Goal: Find contact information: Find contact information

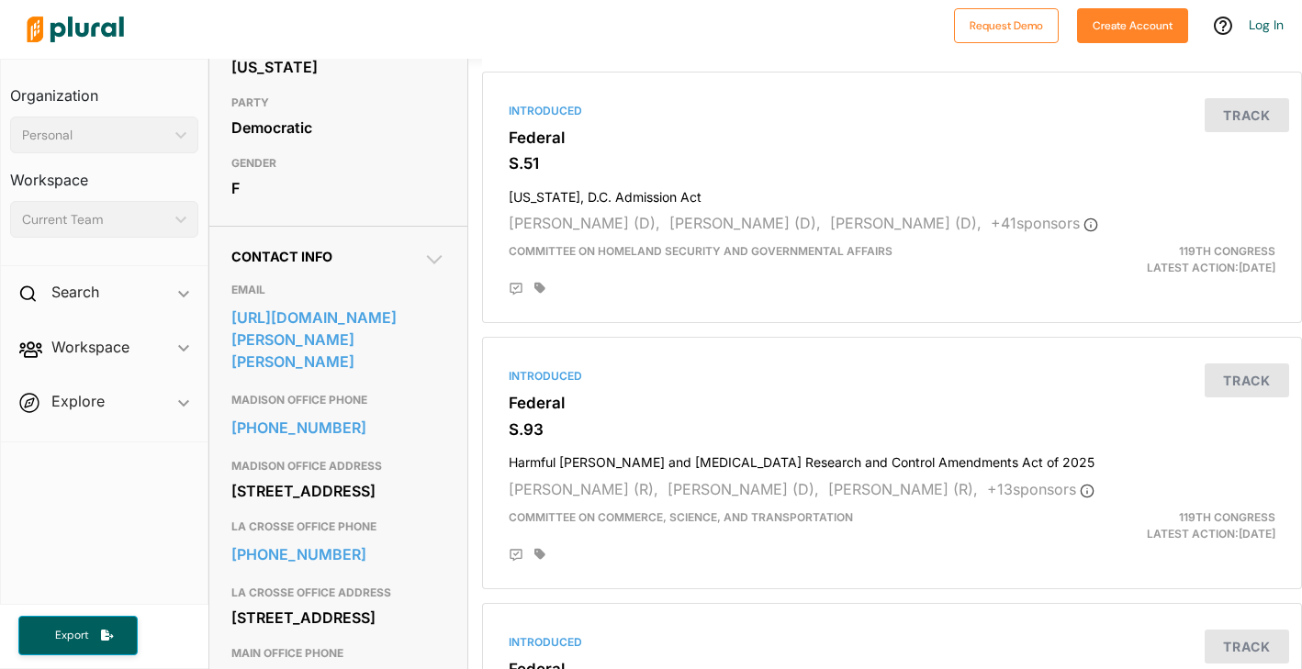
scroll to position [408, 0]
drag, startPoint x: 451, startPoint y: 376, endPoint x: 219, endPoint y: 346, distance: 234.3
copy link "https://www.baldwin.senate.gov/contact/contact-tammy"
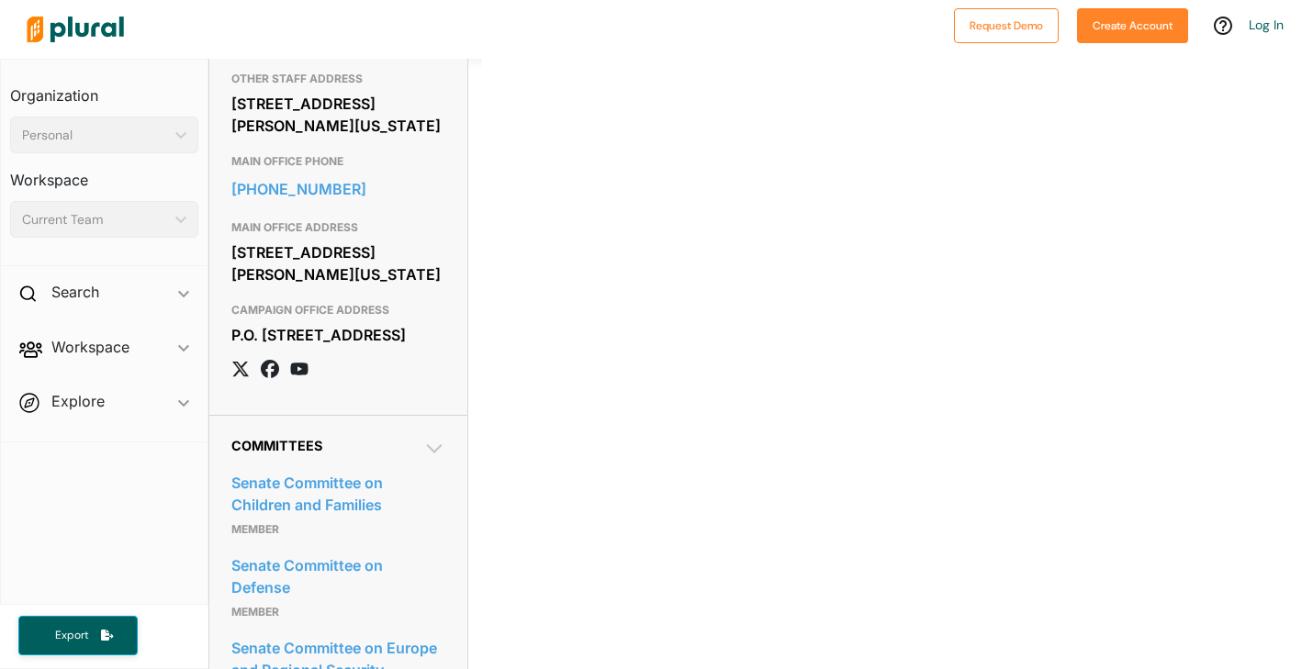
scroll to position [922, 0]
drag, startPoint x: 231, startPoint y: 327, endPoint x: 418, endPoint y: 370, distance: 191.3
click at [418, 286] on div "136 Hart Senate Office Building Washington, DC 20510" at bounding box center [338, 262] width 214 height 50
copy div "136 Hart Senate Office Building Washington, DC 20510"
click at [398, 288] on div "MAIN OFFICE ADDRESS 136 Hart Senate Office Building Washington, DC 20510" at bounding box center [338, 250] width 214 height 83
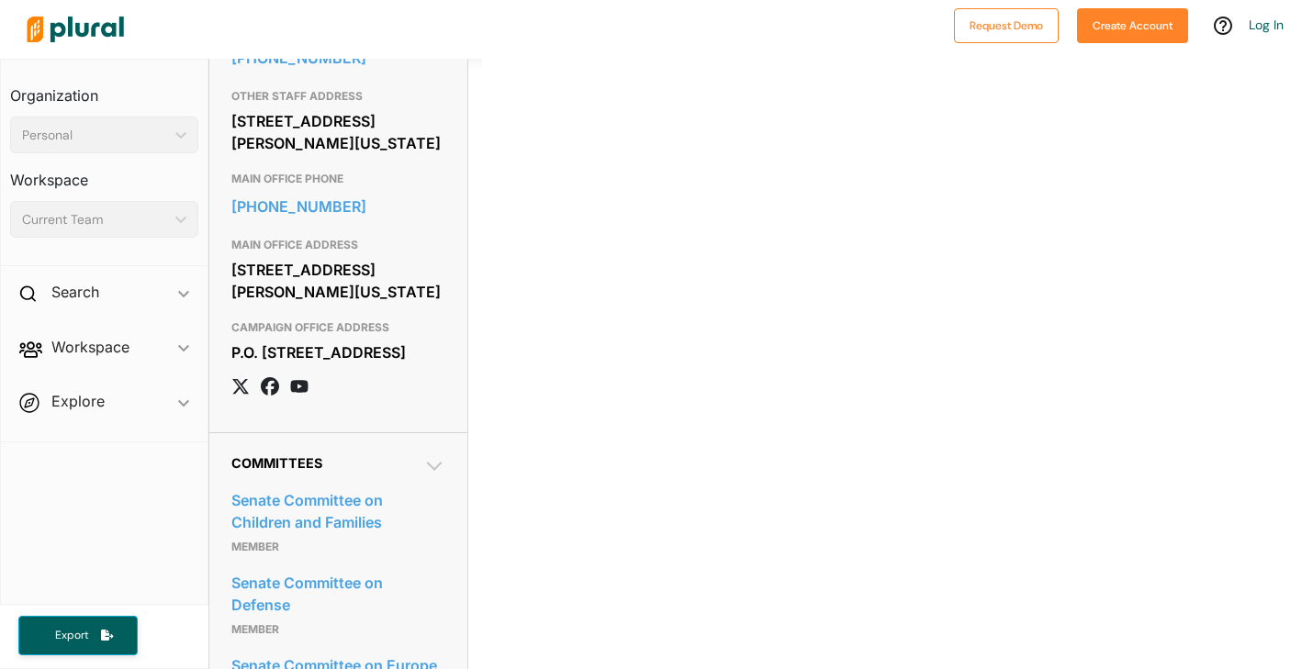
scroll to position [897, 0]
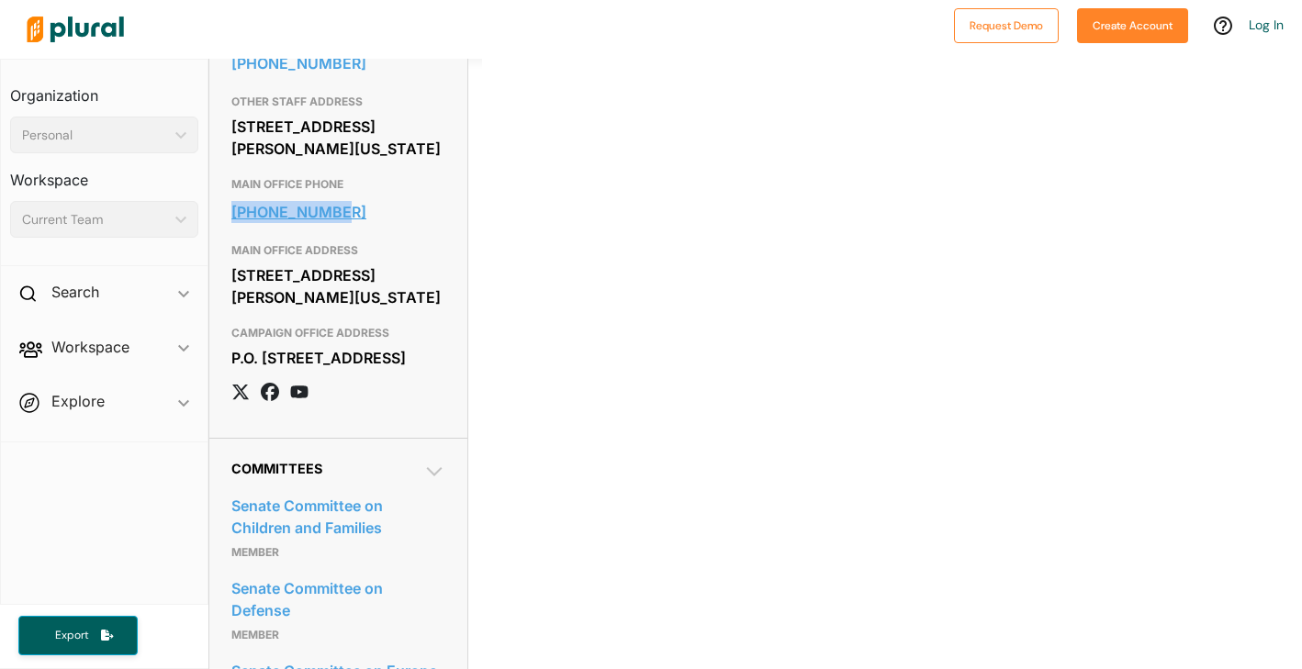
copy link "202-224-4041"
drag, startPoint x: 301, startPoint y: 285, endPoint x: 702, endPoint y: 3, distance: 490.4
click at [0, 0] on div "Request Demo Create Account Log In Organization Personal ic_keyboard_arrow_down…" at bounding box center [651, 334] width 1302 height 669
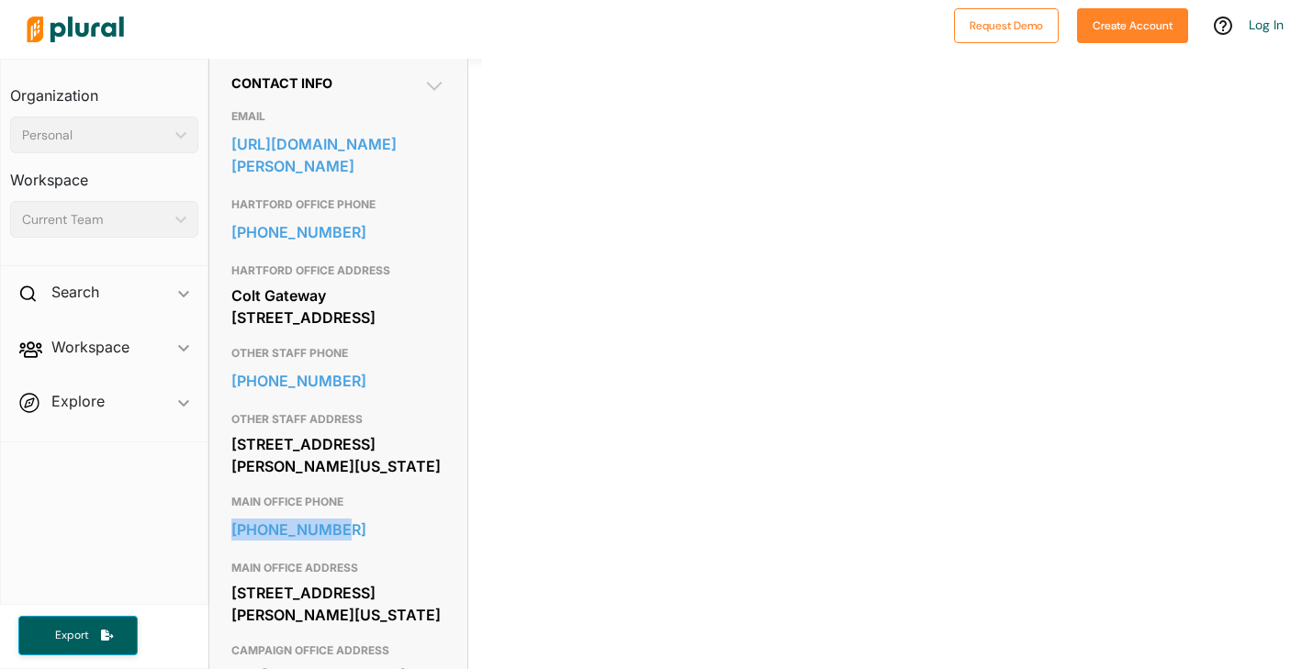
scroll to position [535, 0]
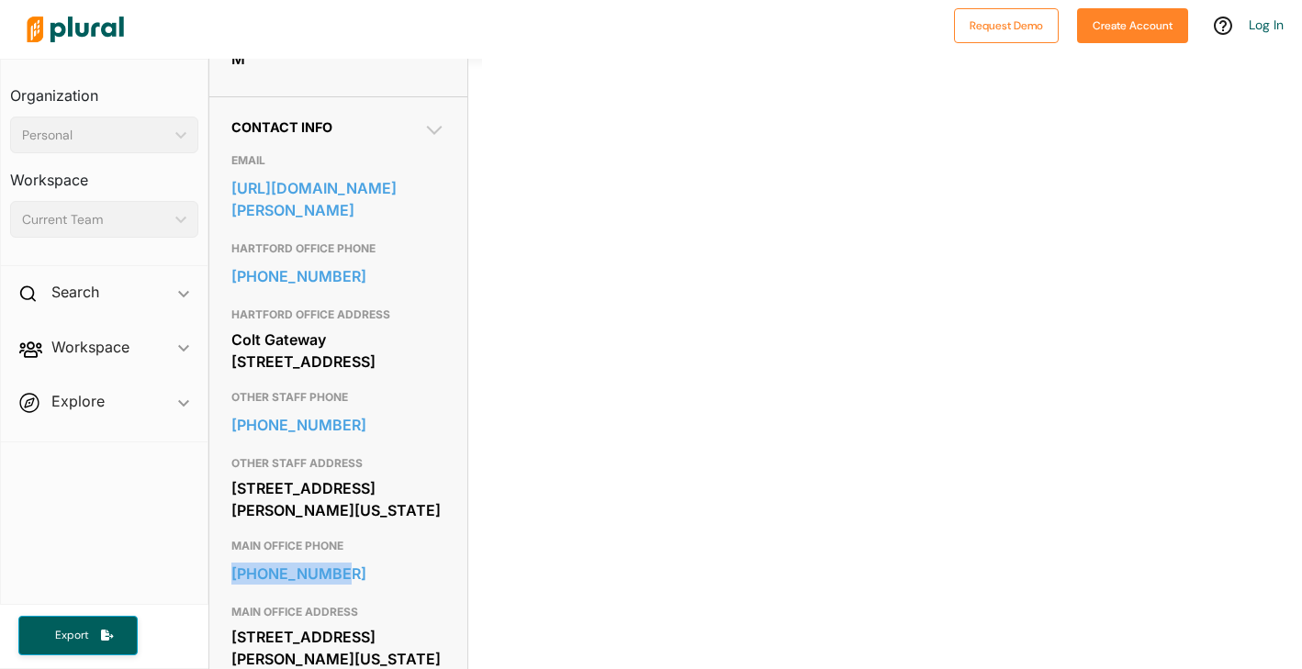
drag, startPoint x: 230, startPoint y: 373, endPoint x: 405, endPoint y: 427, distance: 182.7
click at [405, 376] on div "Colt Gateway 120 Huyshope Ave., Suite 401 Hartford, CT 06106" at bounding box center [338, 351] width 214 height 50
copy div "Colt Gateway 120 Huyshope Ave., Suite 401 Hartford, CT 06106"
copy link "860-549-8463"
drag, startPoint x: 303, startPoint y: 309, endPoint x: 706, endPoint y: 48, distance: 480.1
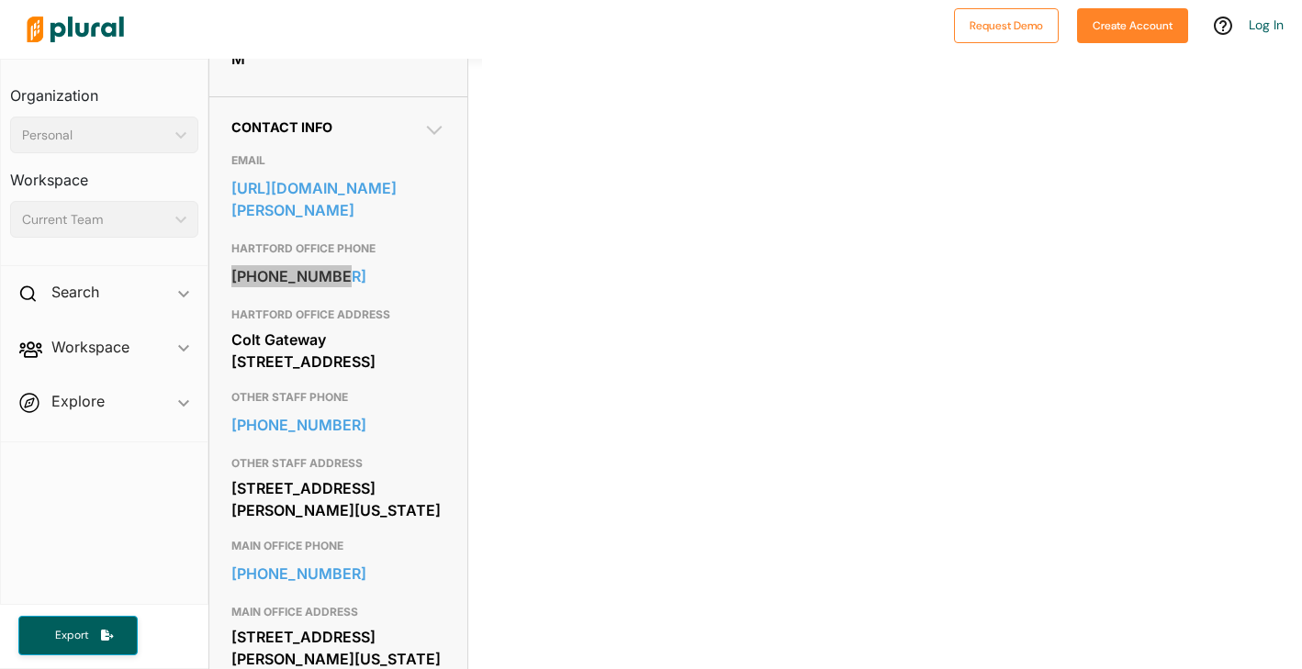
click at [0, 0] on div "Request Demo Create Account Log In Organization Personal ic_keyboard_arrow_down…" at bounding box center [651, 334] width 1302 height 669
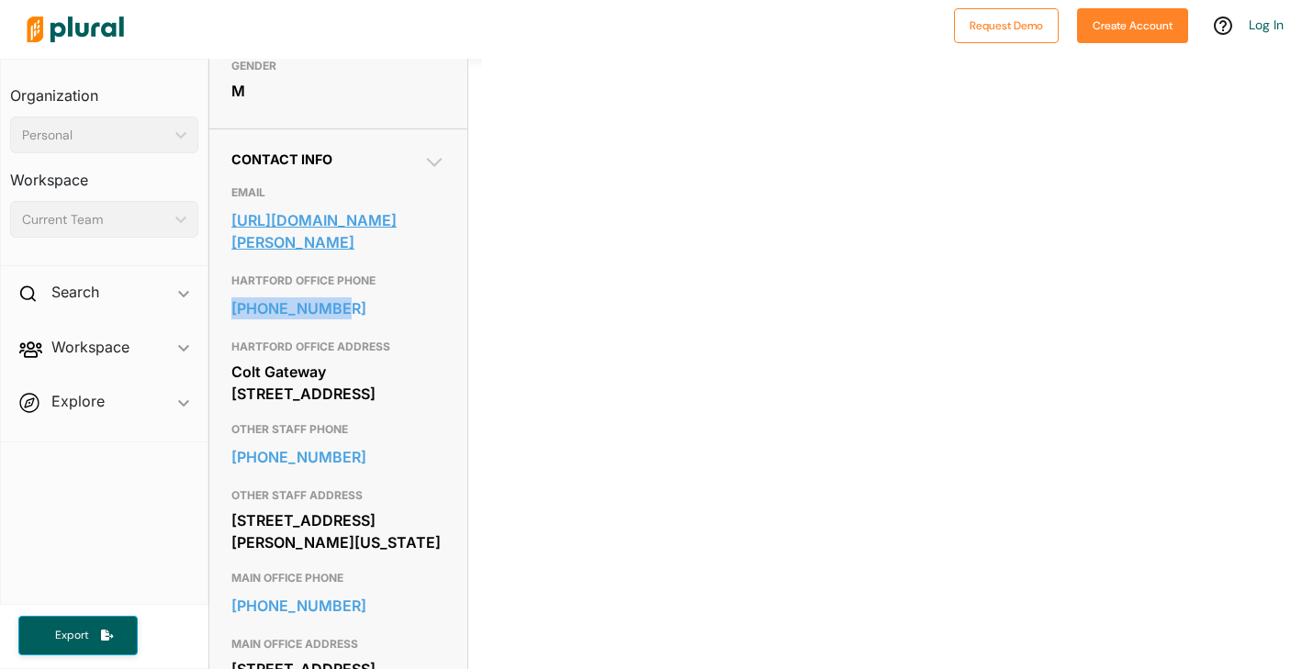
copy link "https://www.murphy.senate.gov/contact"
drag, startPoint x: 283, startPoint y: 248, endPoint x: 436, endPoint y: 33, distance: 264.0
click at [0, 0] on div "Request Demo Create Account Log In Organization Personal ic_keyboard_arrow_down…" at bounding box center [651, 334] width 1302 height 669
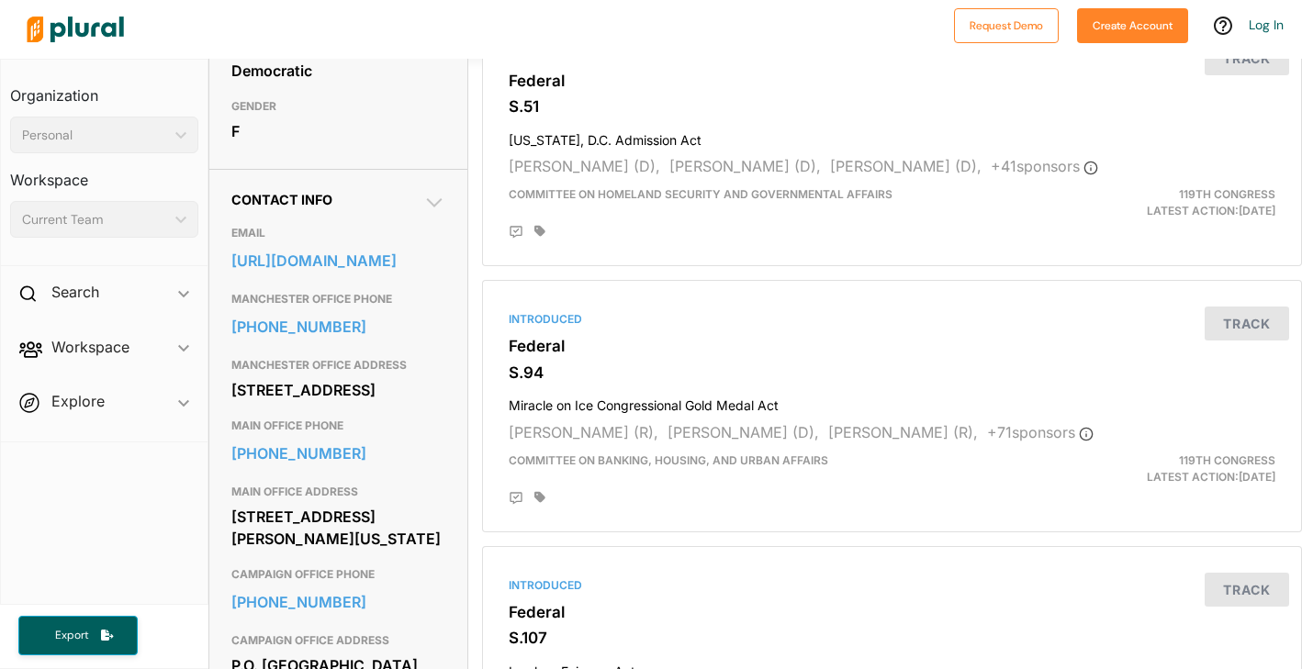
scroll to position [498, 0]
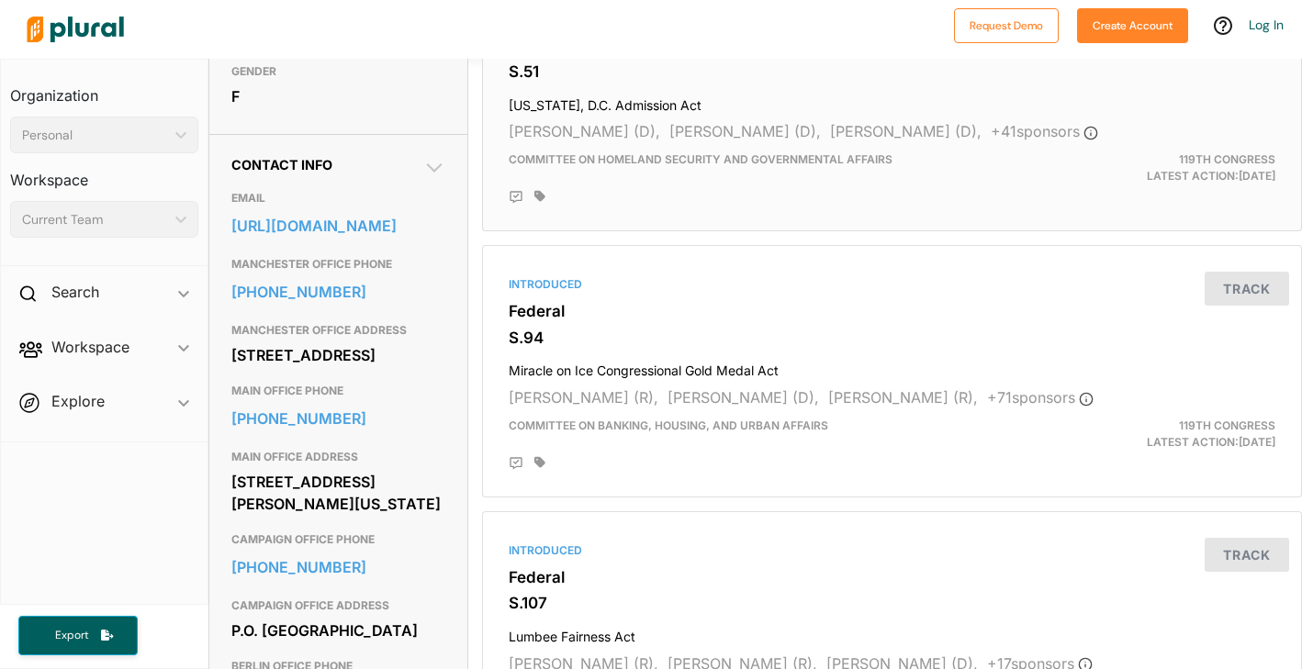
drag, startPoint x: 300, startPoint y: 271, endPoint x: 527, endPoint y: 62, distance: 308.7
click at [0, 0] on div "Request Demo Create Account Log In Organization Personal ic_keyboard_arrow_down…" at bounding box center [651, 334] width 1302 height 669
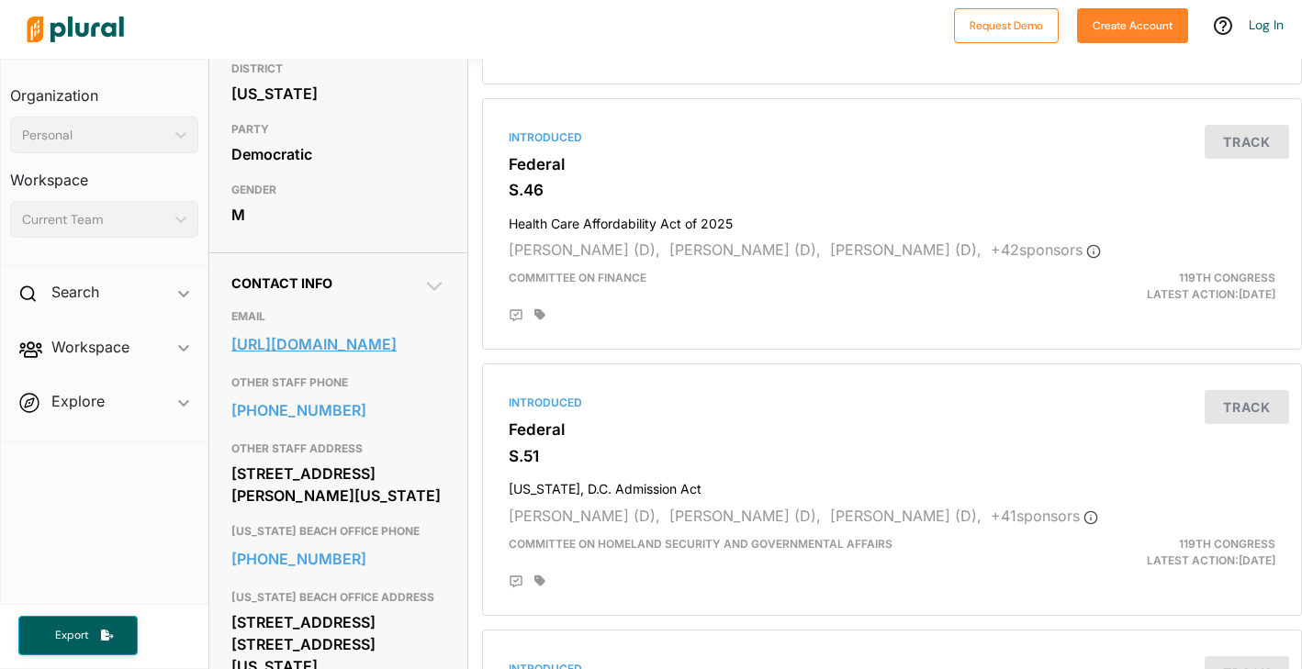
scroll to position [392, 0]
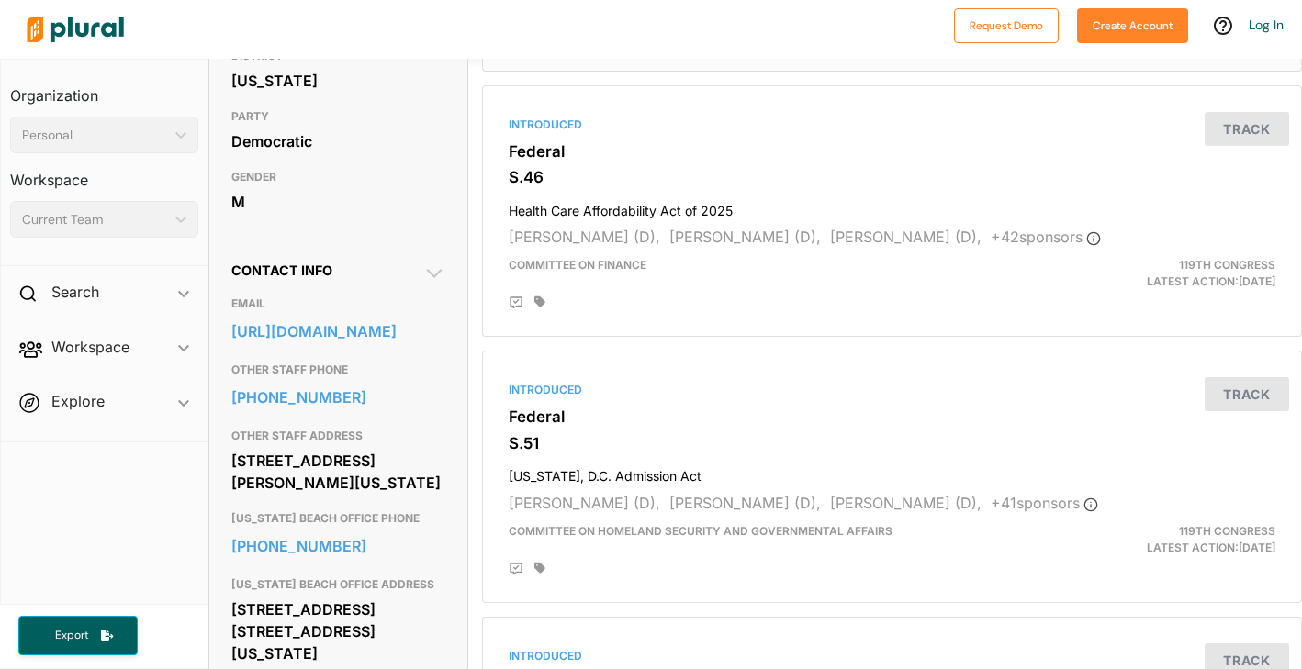
drag, startPoint x: 315, startPoint y: 331, endPoint x: 651, endPoint y: 62, distance: 429.9
click at [0, 0] on div "Request Demo Create Account Log In Organization Personal ic_keyboard_arrow_down…" at bounding box center [651, 334] width 1302 height 669
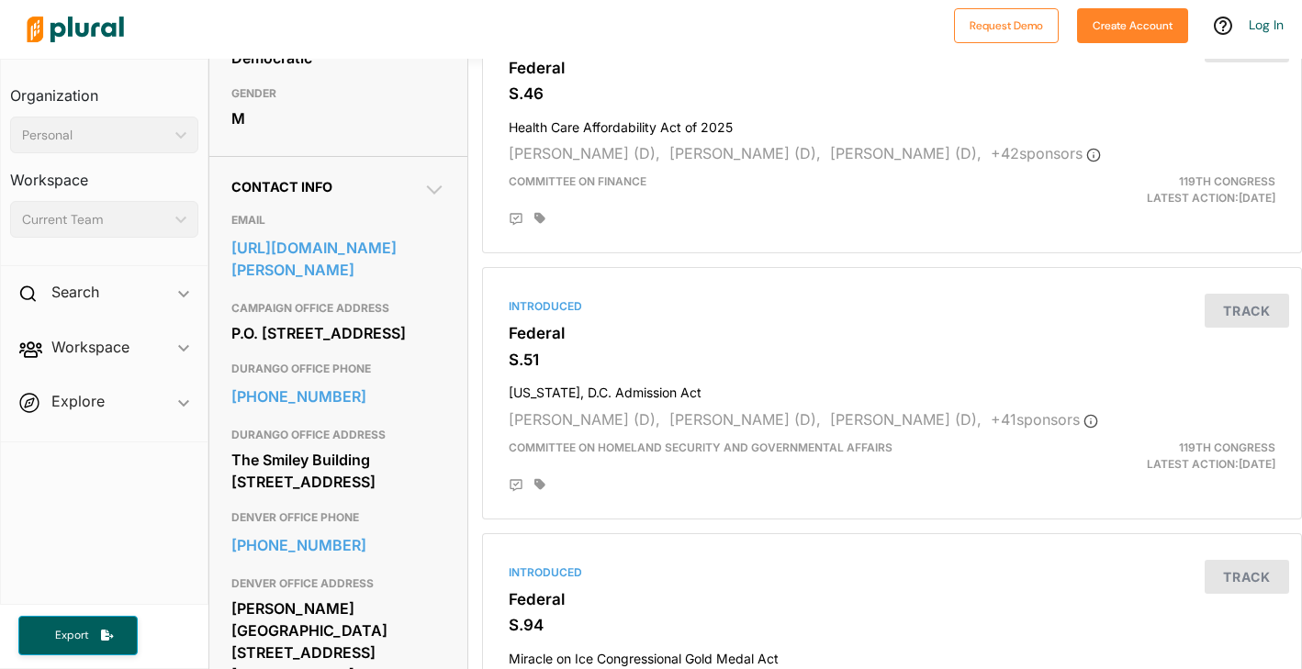
scroll to position [482, 0]
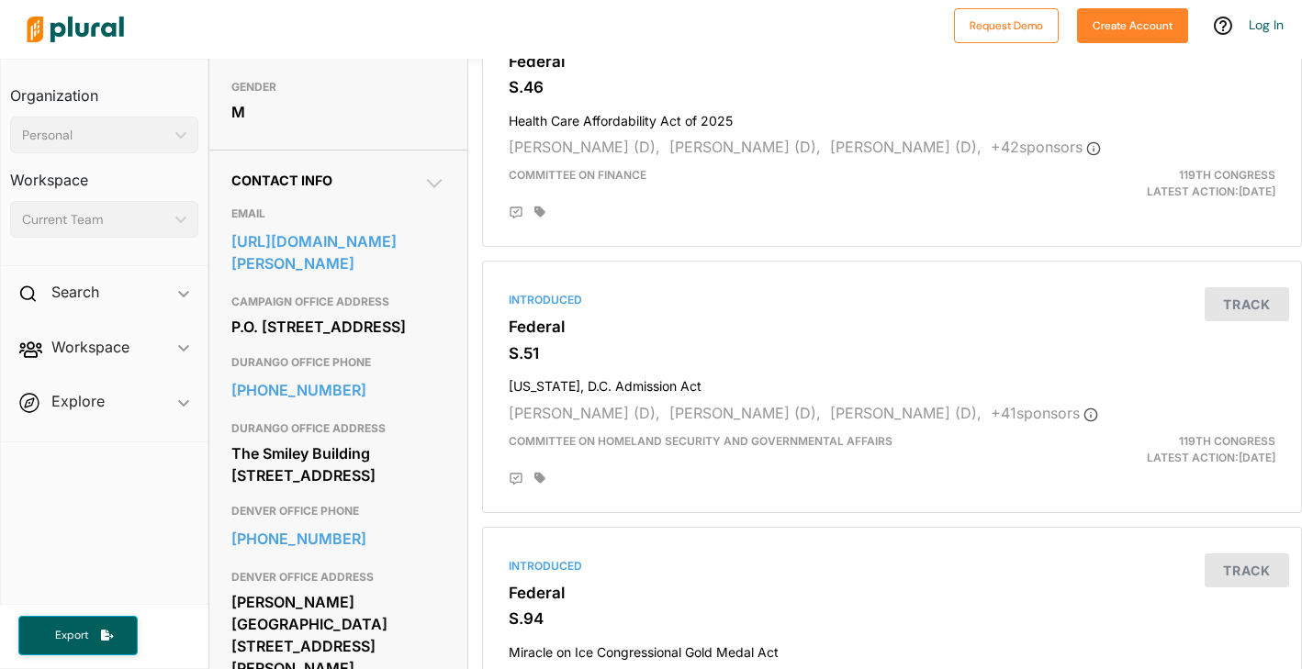
drag, startPoint x: 325, startPoint y: 273, endPoint x: 525, endPoint y: 59, distance: 293.0
click at [0, 0] on div "Request Demo Create Account Log In Organization Personal ic_keyboard_arrow_down…" at bounding box center [651, 334] width 1302 height 669
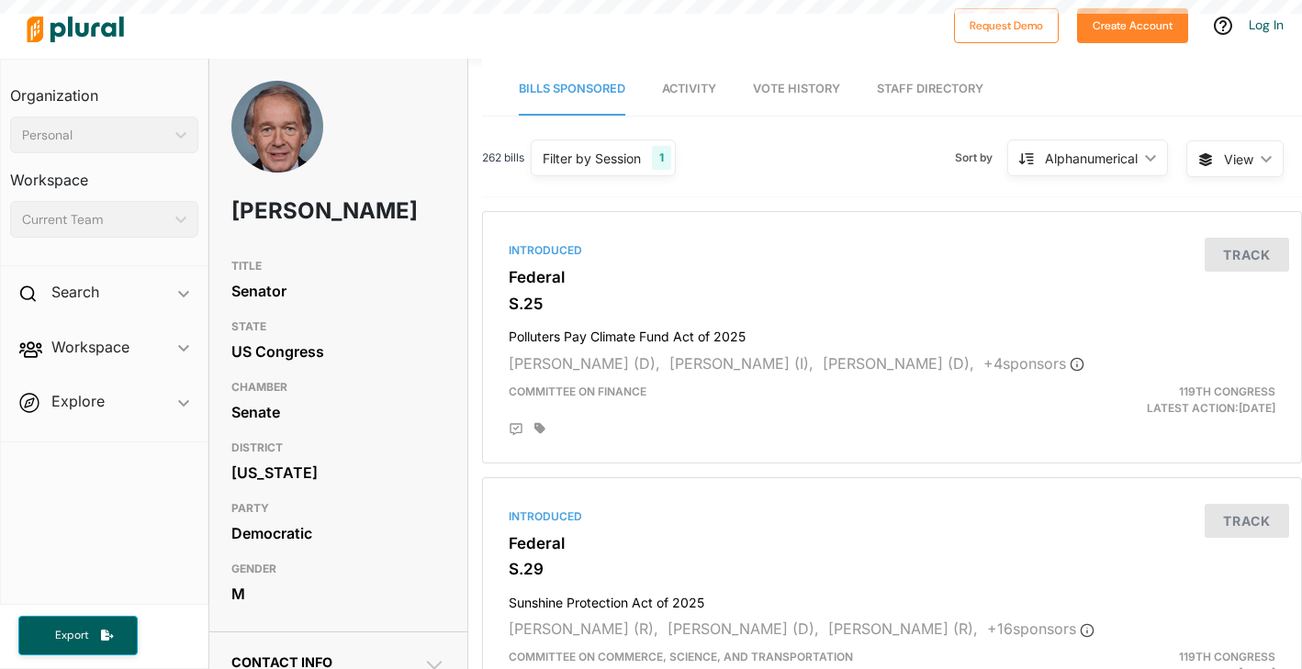
scroll to position [507, 0]
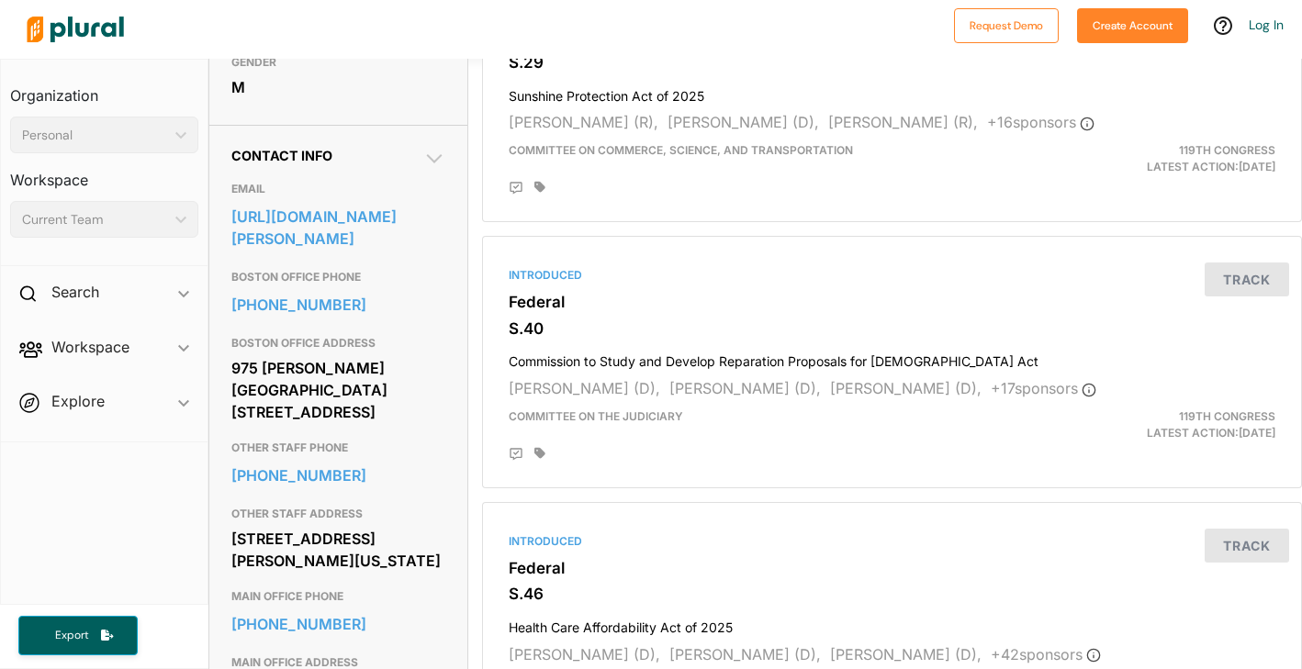
drag, startPoint x: 289, startPoint y: 239, endPoint x: 507, endPoint y: 31, distance: 300.7
click at [0, 0] on div "Request Demo Create Account Log In Organization Personal ic_keyboard_arrow_down…" at bounding box center [651, 334] width 1302 height 669
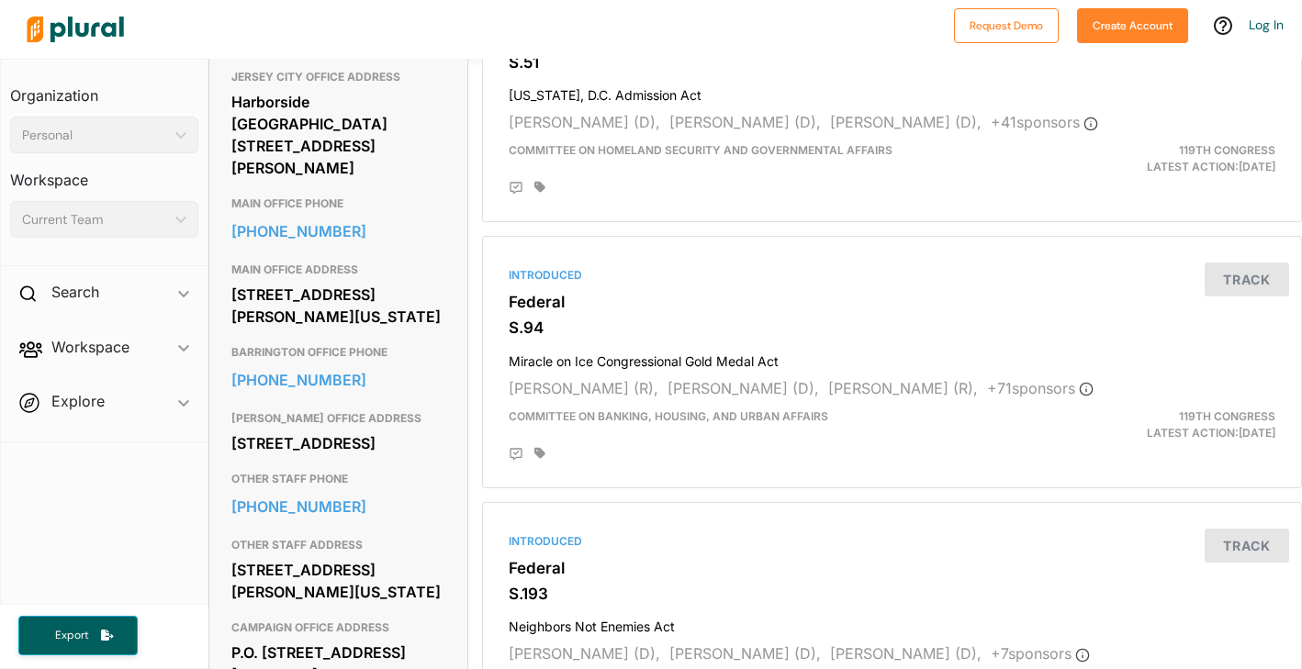
scroll to position [774, 0]
drag, startPoint x: 232, startPoint y: 273, endPoint x: 417, endPoint y: 322, distance: 191.1
click at [417, 322] on div "520 Hart Senate Office Building Washington, DC 20510" at bounding box center [338, 305] width 214 height 50
copy div "520 Hart Senate Office Building Washington, DC 20510"
copy link "202-224-4744"
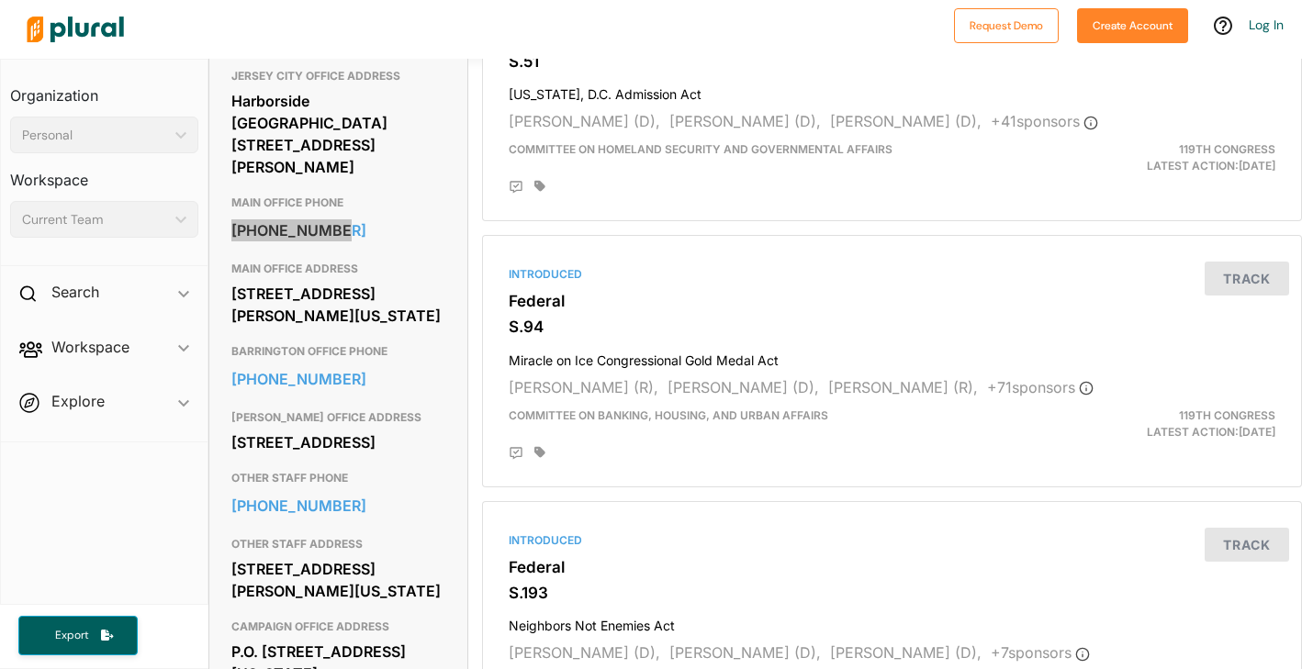
drag, startPoint x: 297, startPoint y: 205, endPoint x: 434, endPoint y: 55, distance: 203.4
click at [0, 0] on div "Request Demo Create Account Log In Organization Personal ic_keyboard_arrow_down…" at bounding box center [651, 334] width 1302 height 669
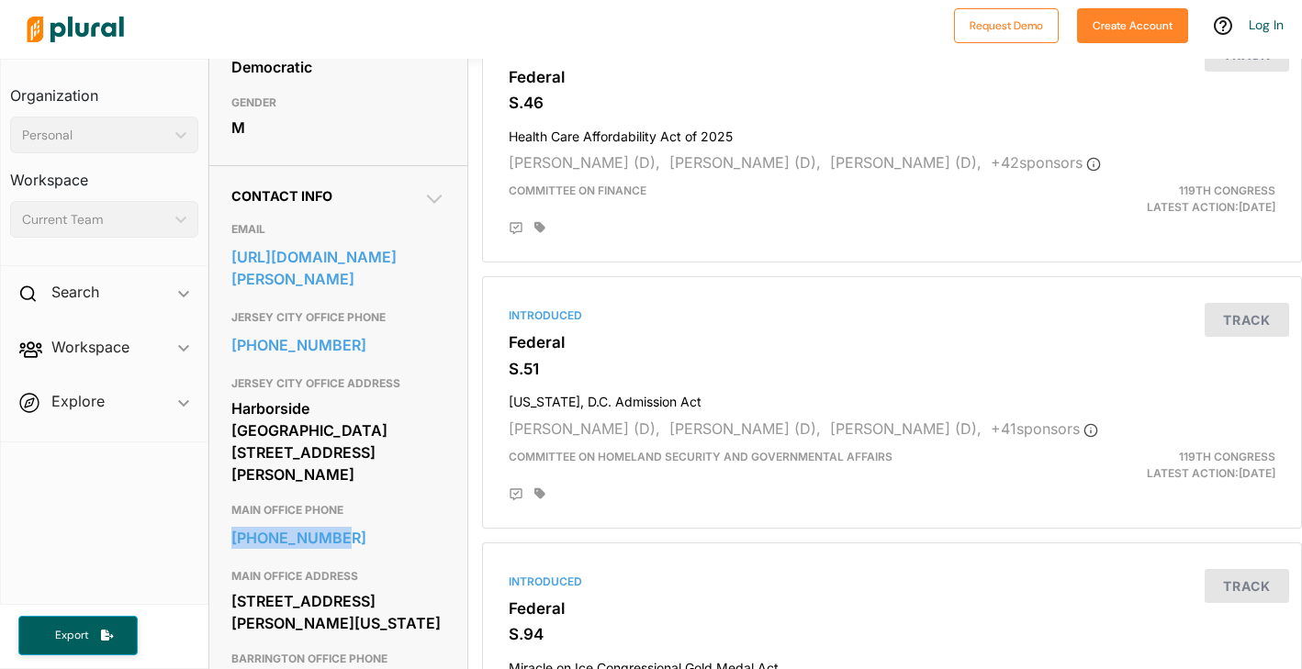
scroll to position [489, 0]
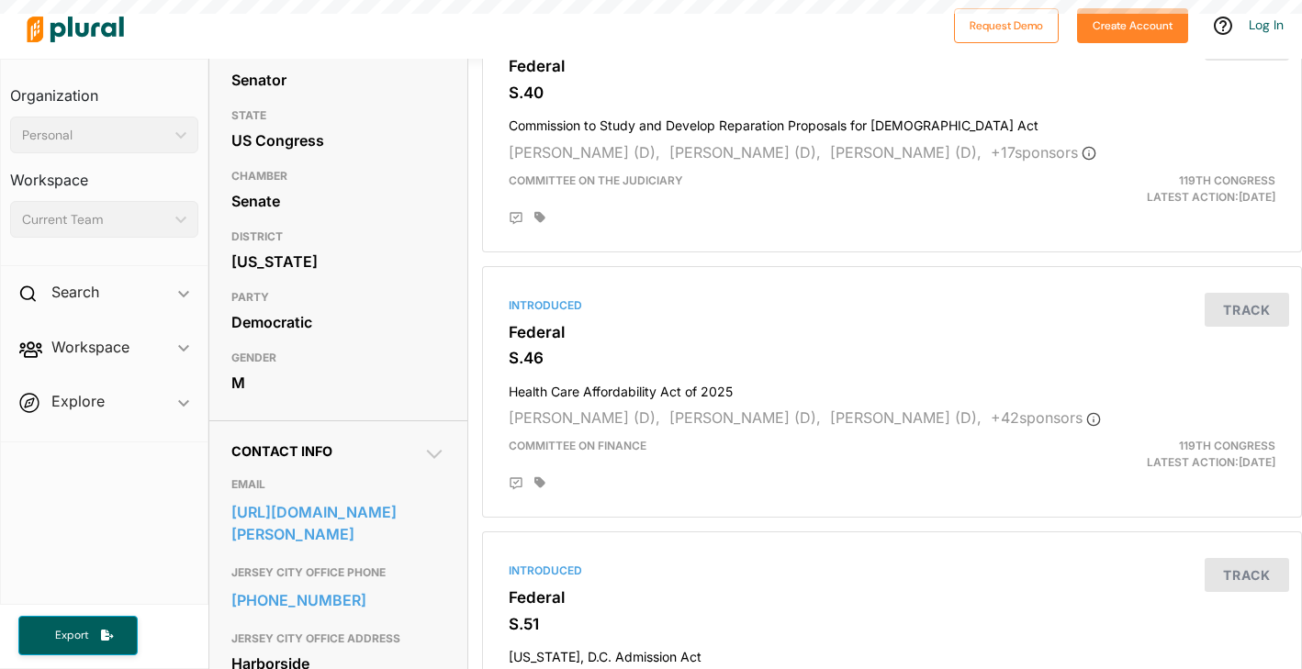
scroll to position [253, 0]
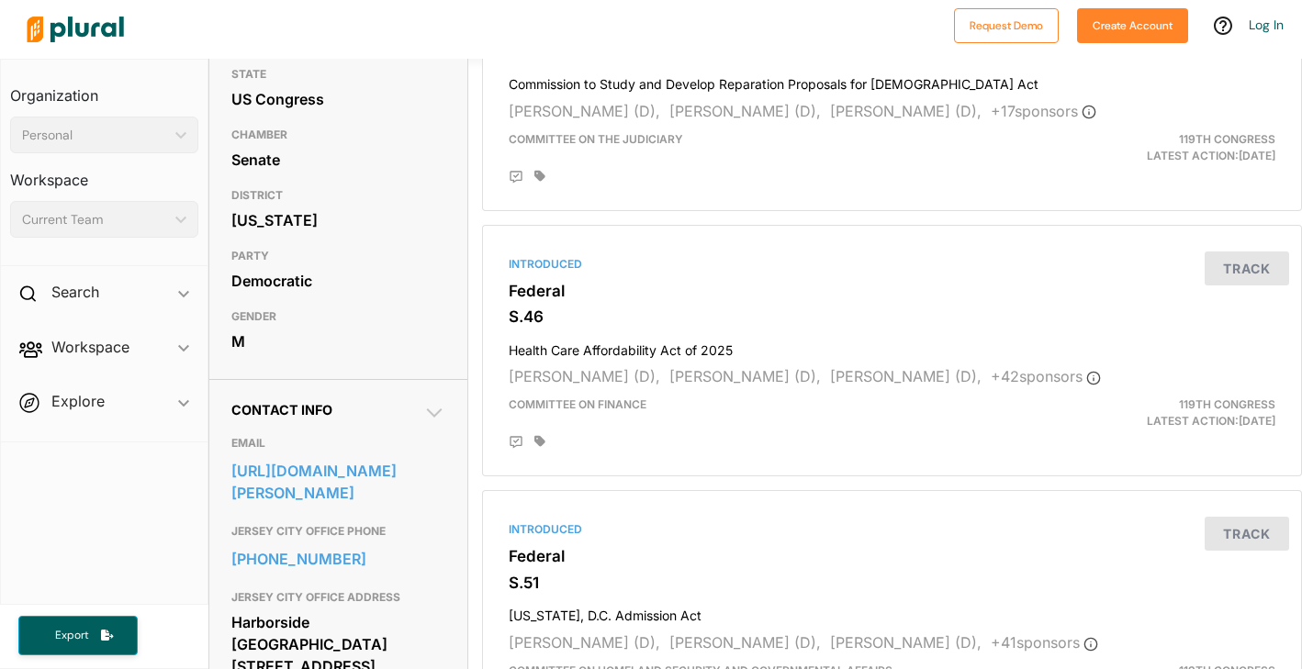
drag, startPoint x: 272, startPoint y: 478, endPoint x: 624, endPoint y: 0, distance: 593.8
click at [0, 0] on div "Request Demo Create Account Log In Organization Personal ic_keyboard_arrow_down…" at bounding box center [651, 334] width 1302 height 669
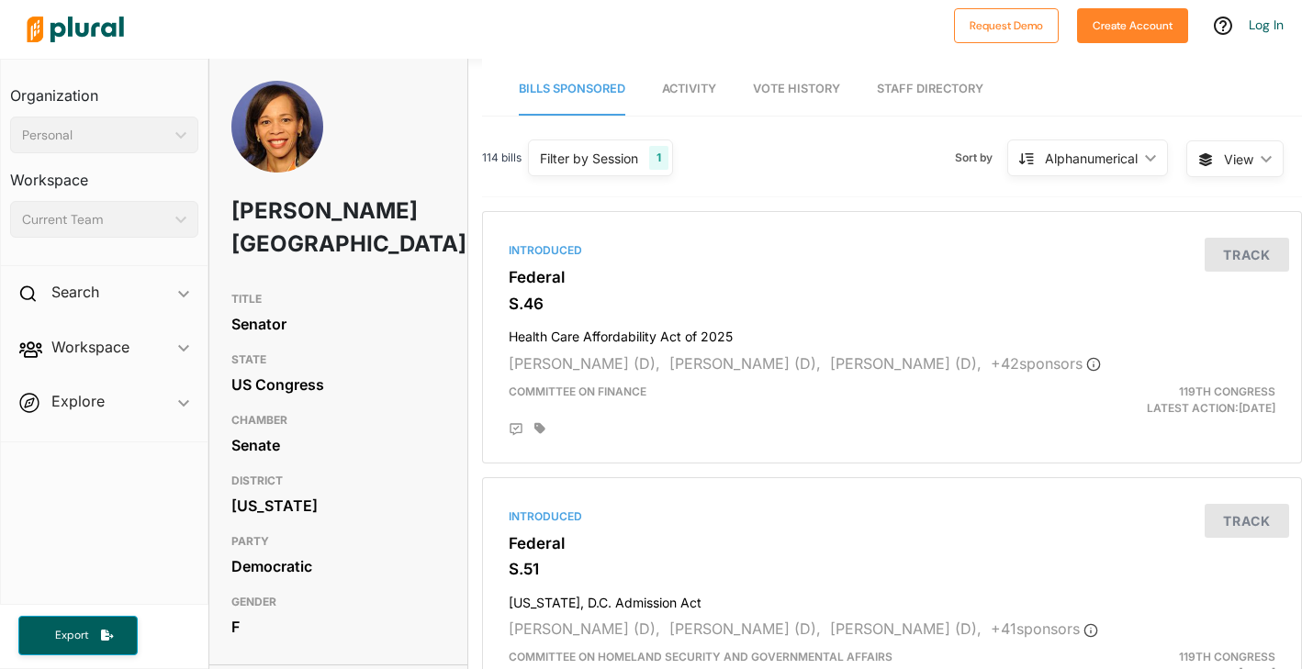
click at [399, 120] on div "Lisa Blunt Rochester" at bounding box center [338, 182] width 258 height 202
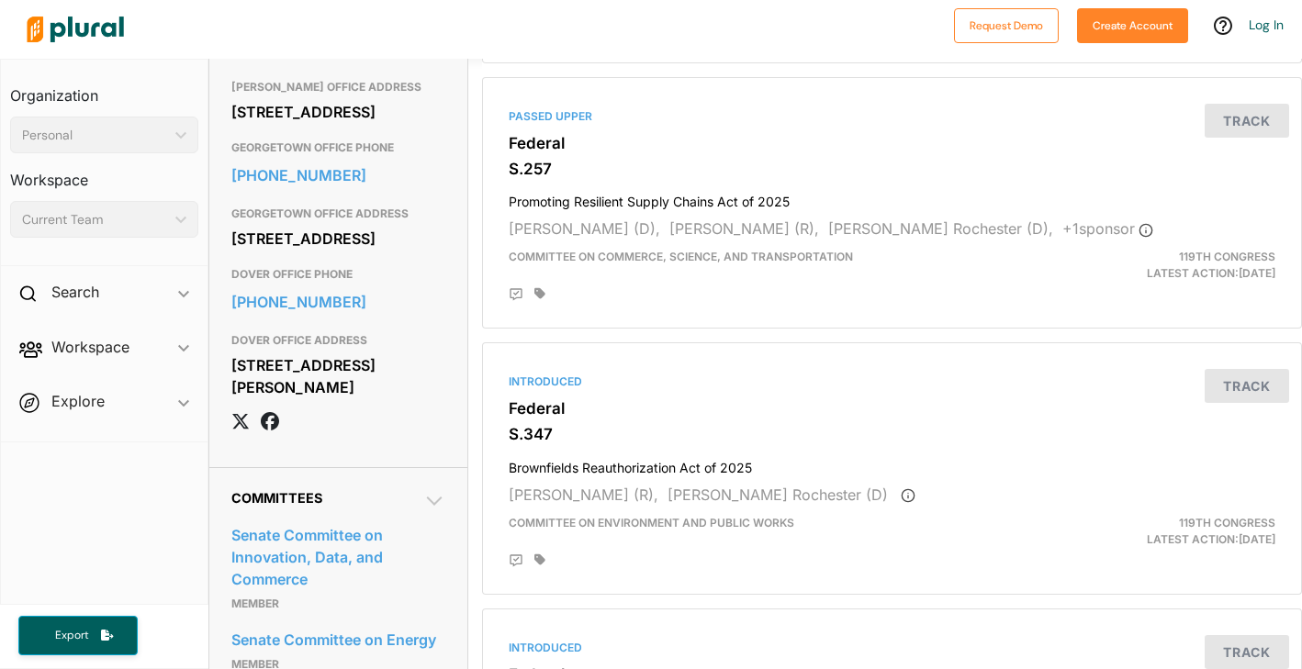
scroll to position [1203, 0]
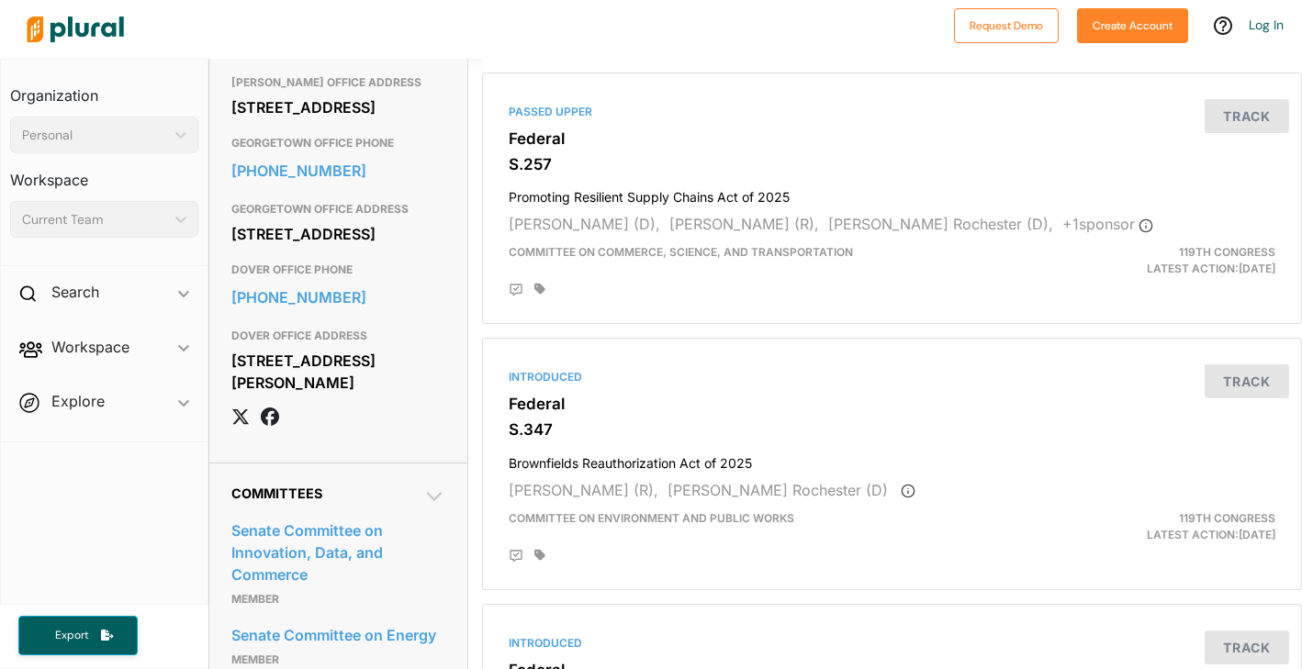
drag, startPoint x: 230, startPoint y: 217, endPoint x: 389, endPoint y: 239, distance: 160.4
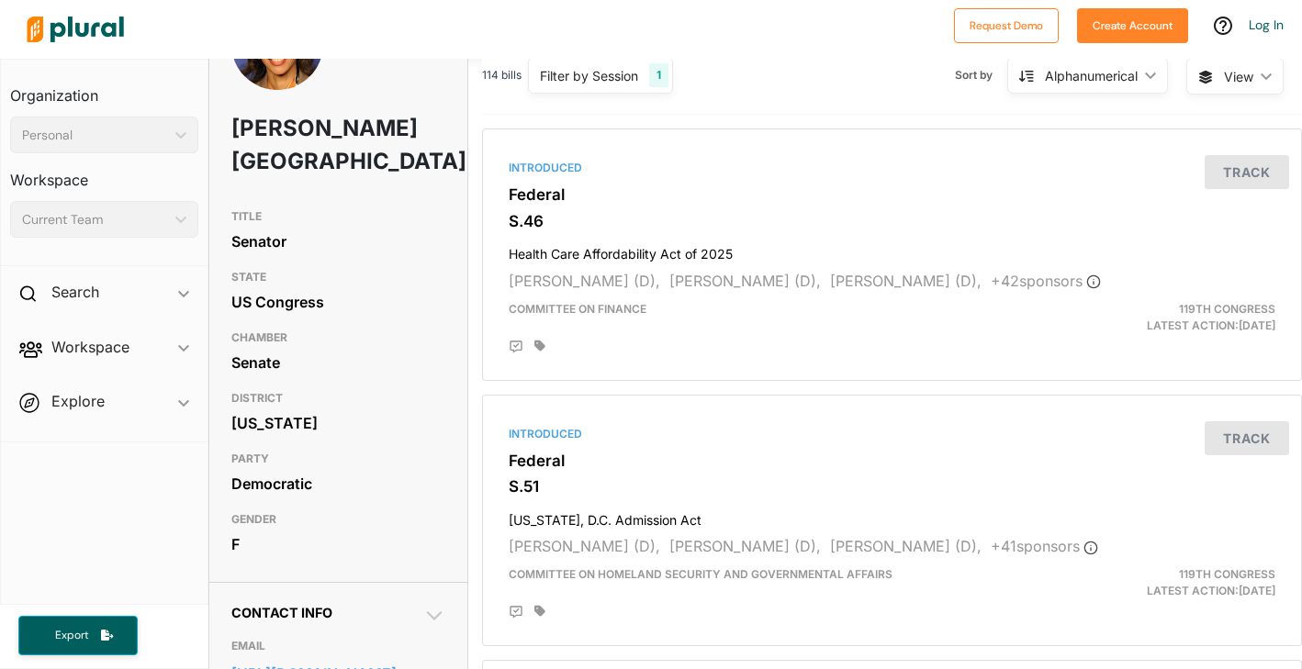
scroll to position [0, 0]
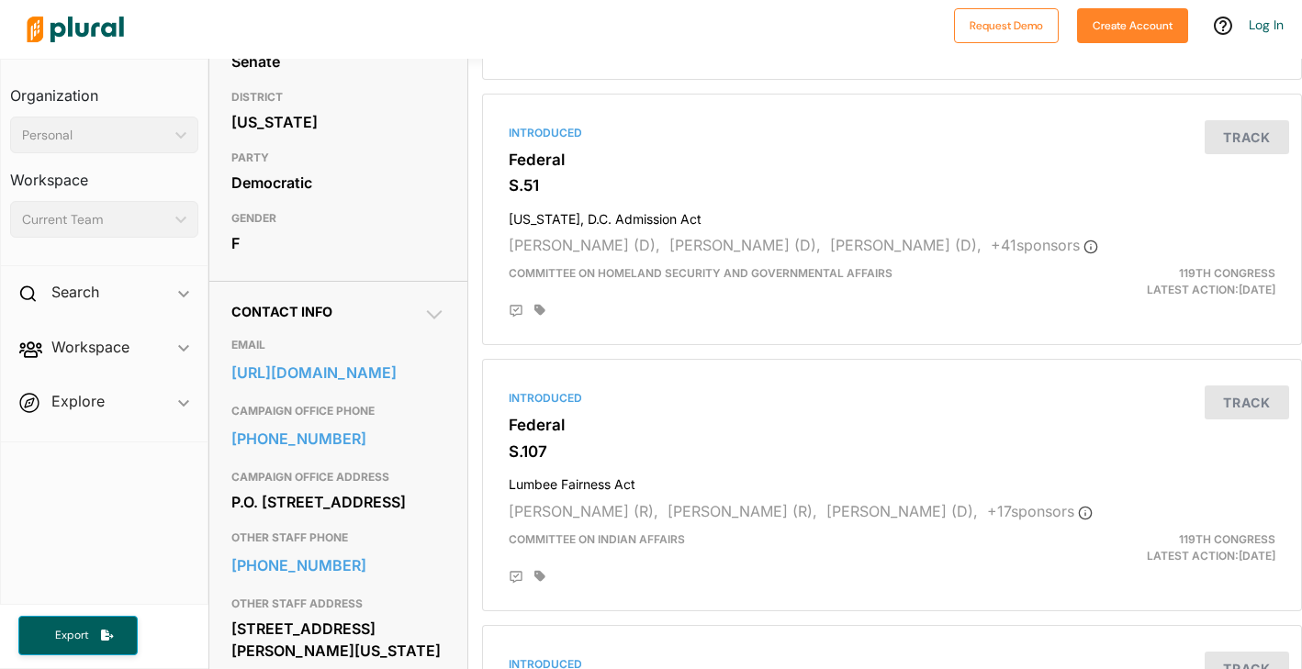
scroll to position [388, 0]
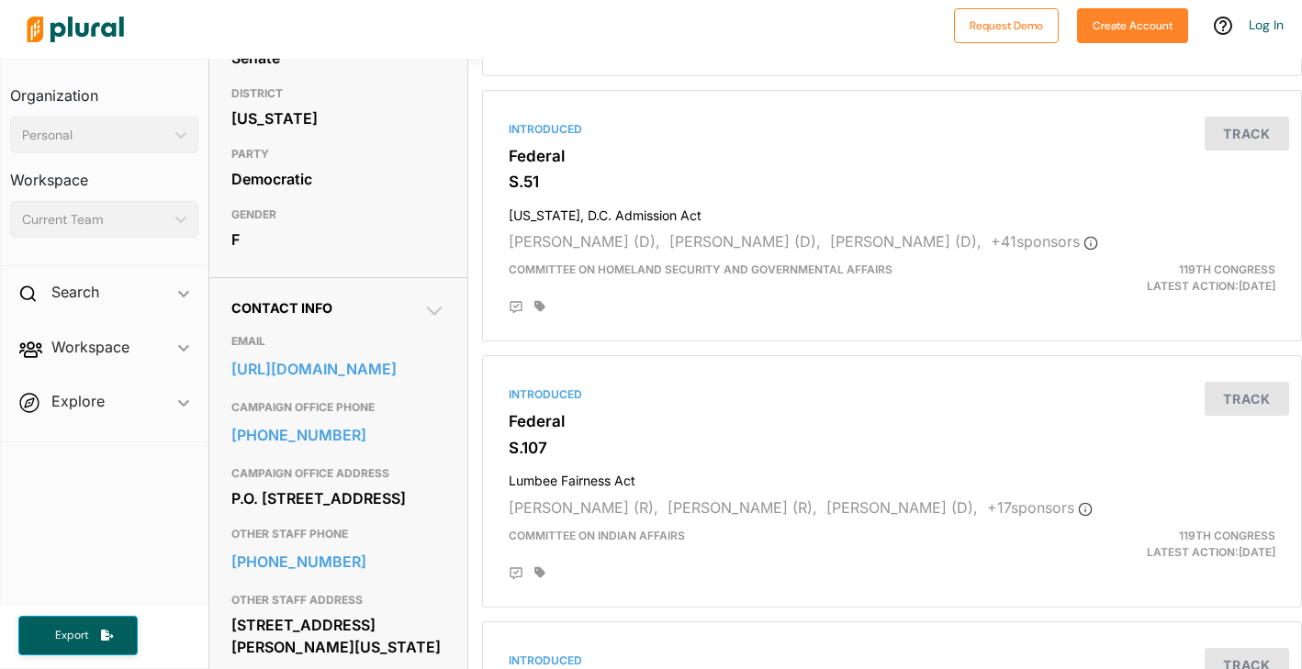
drag, startPoint x: 291, startPoint y: 384, endPoint x: 649, endPoint y: 11, distance: 517.0
click at [0, 0] on div "Request Demo Create Account Log In Organization Personal ic_keyboard_arrow_down…" at bounding box center [651, 334] width 1302 height 669
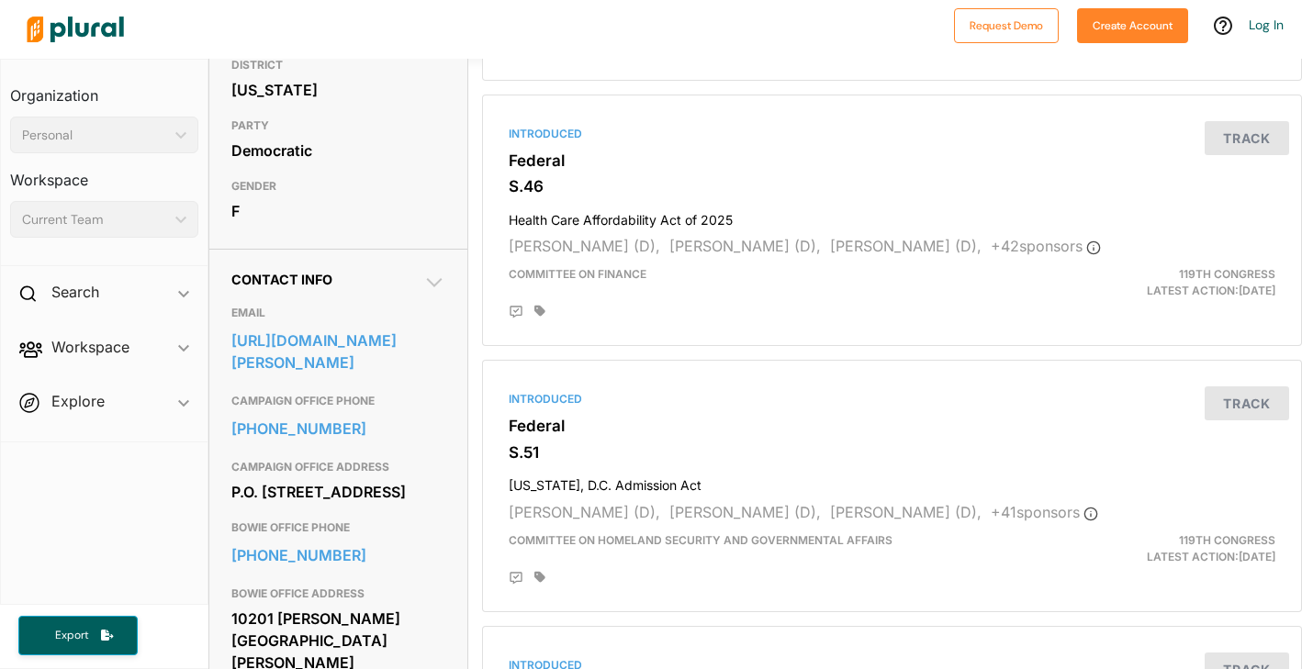
scroll to position [386, 0]
